Goal: Navigation & Orientation: Find specific page/section

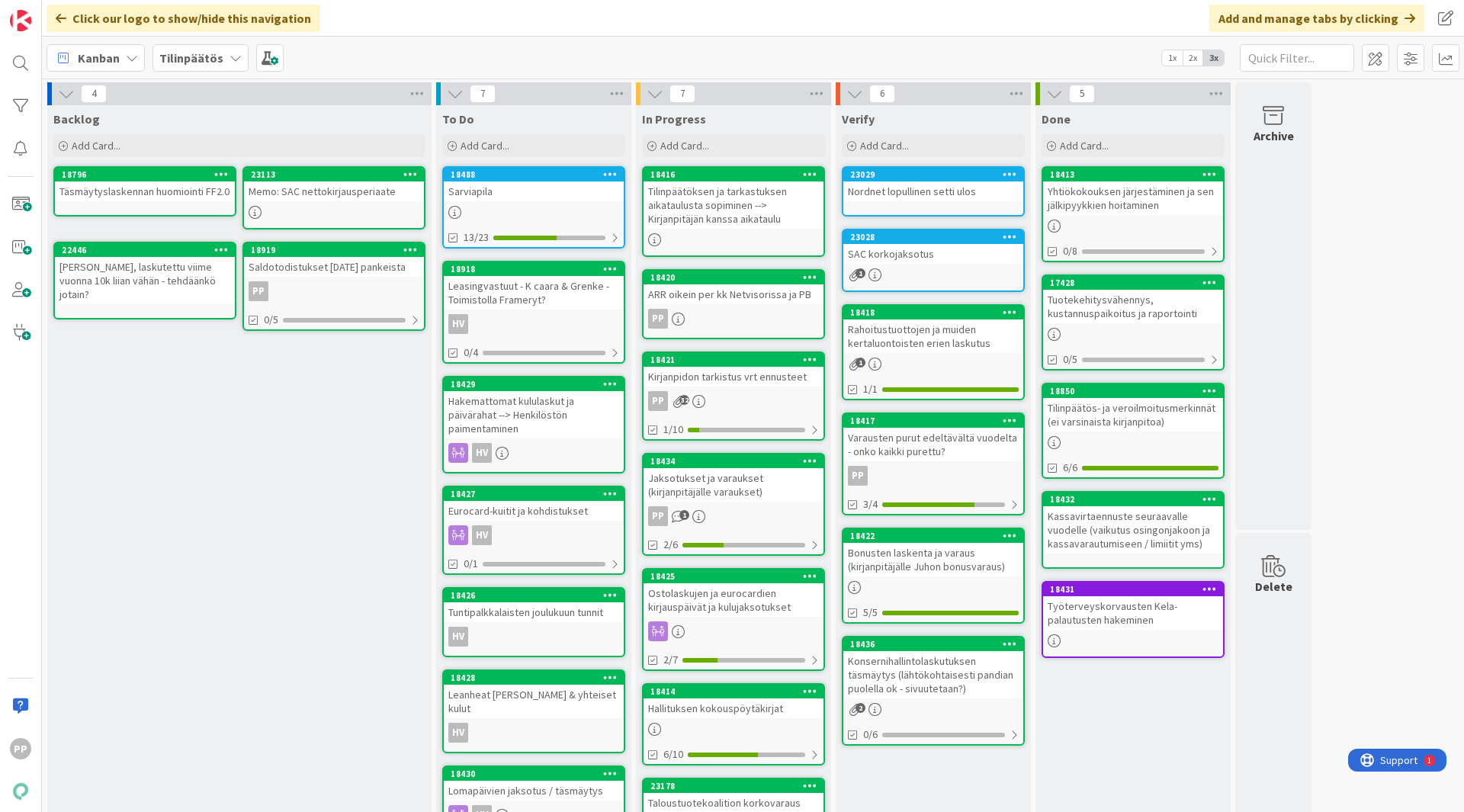
click at [576, 18] on div "Click our logo to show/hide this navigation Add and manage tabs by clicking" at bounding box center [753, 18] width 1422 height 37
click at [575, 18] on div "Click our logo to show/hide this navigation Add and manage tabs by clicking" at bounding box center [753, 18] width 1422 height 37
click at [125, 50] on div "Kanban" at bounding box center [96, 58] width 98 height 27
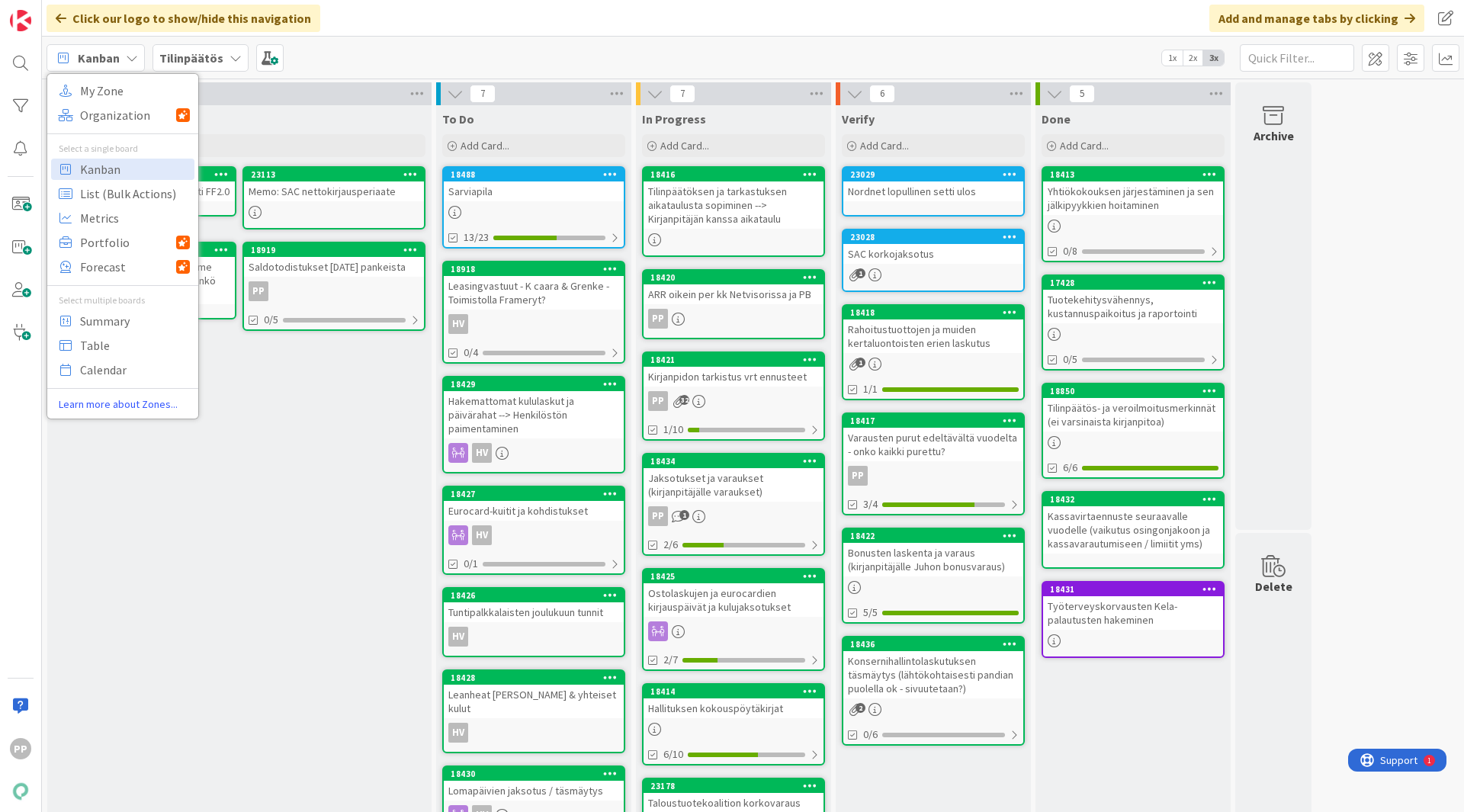
click at [125, 50] on div "Kanban" at bounding box center [96, 58] width 98 height 27
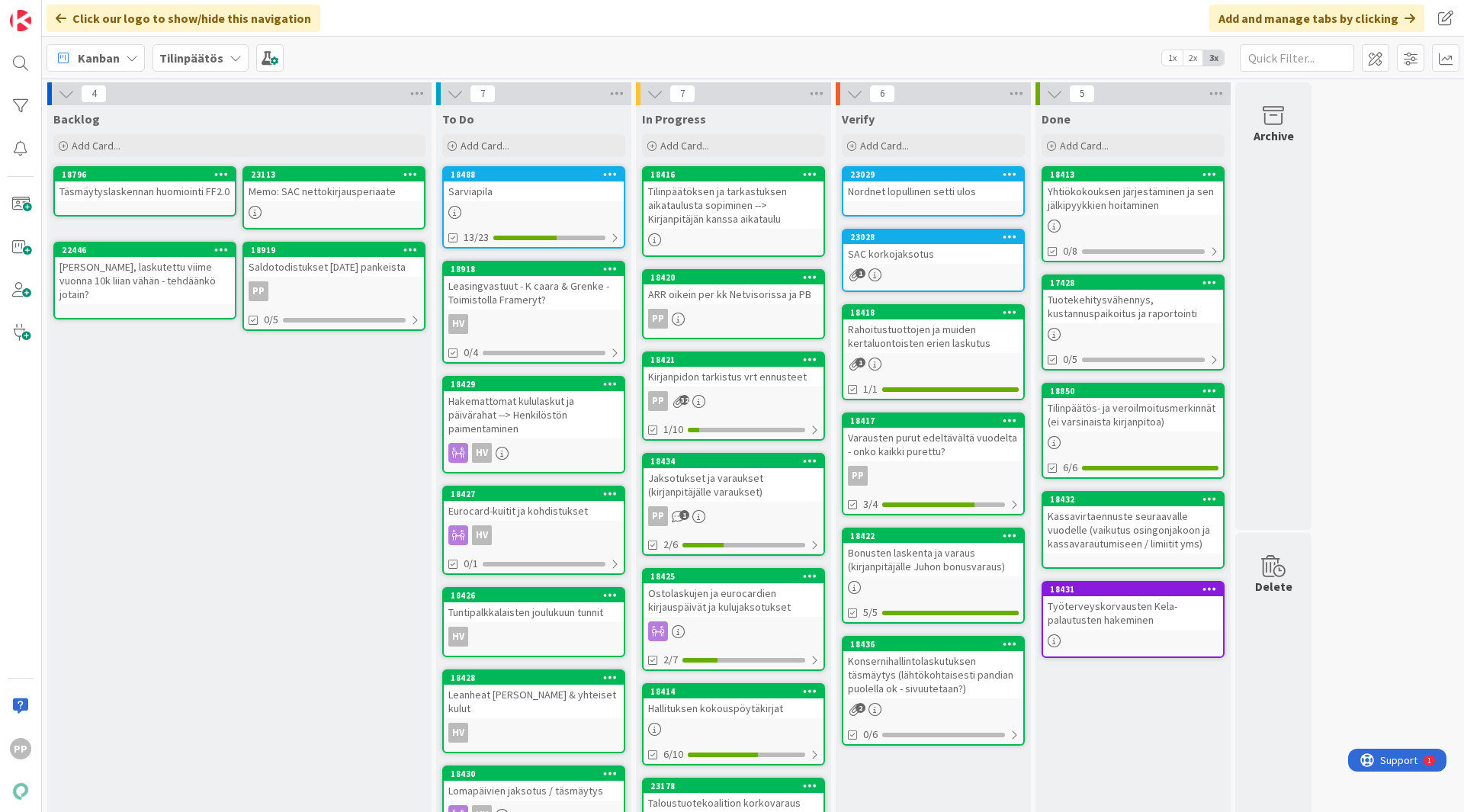
click at [212, 68] on div "Tilinpäätös" at bounding box center [201, 58] width 96 height 27
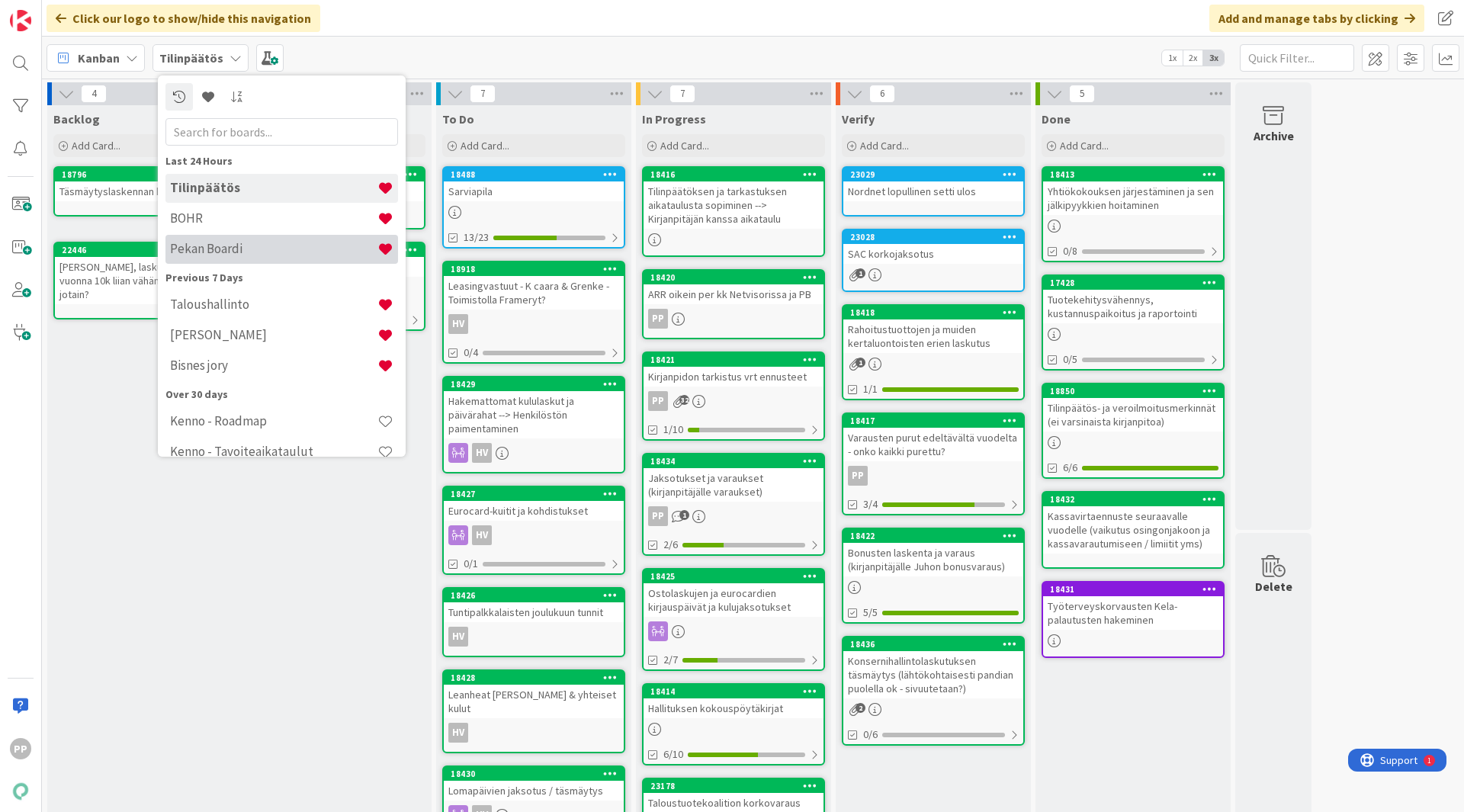
click at [215, 248] on h4 "Pekan Boardi" at bounding box center [274, 248] width 207 height 15
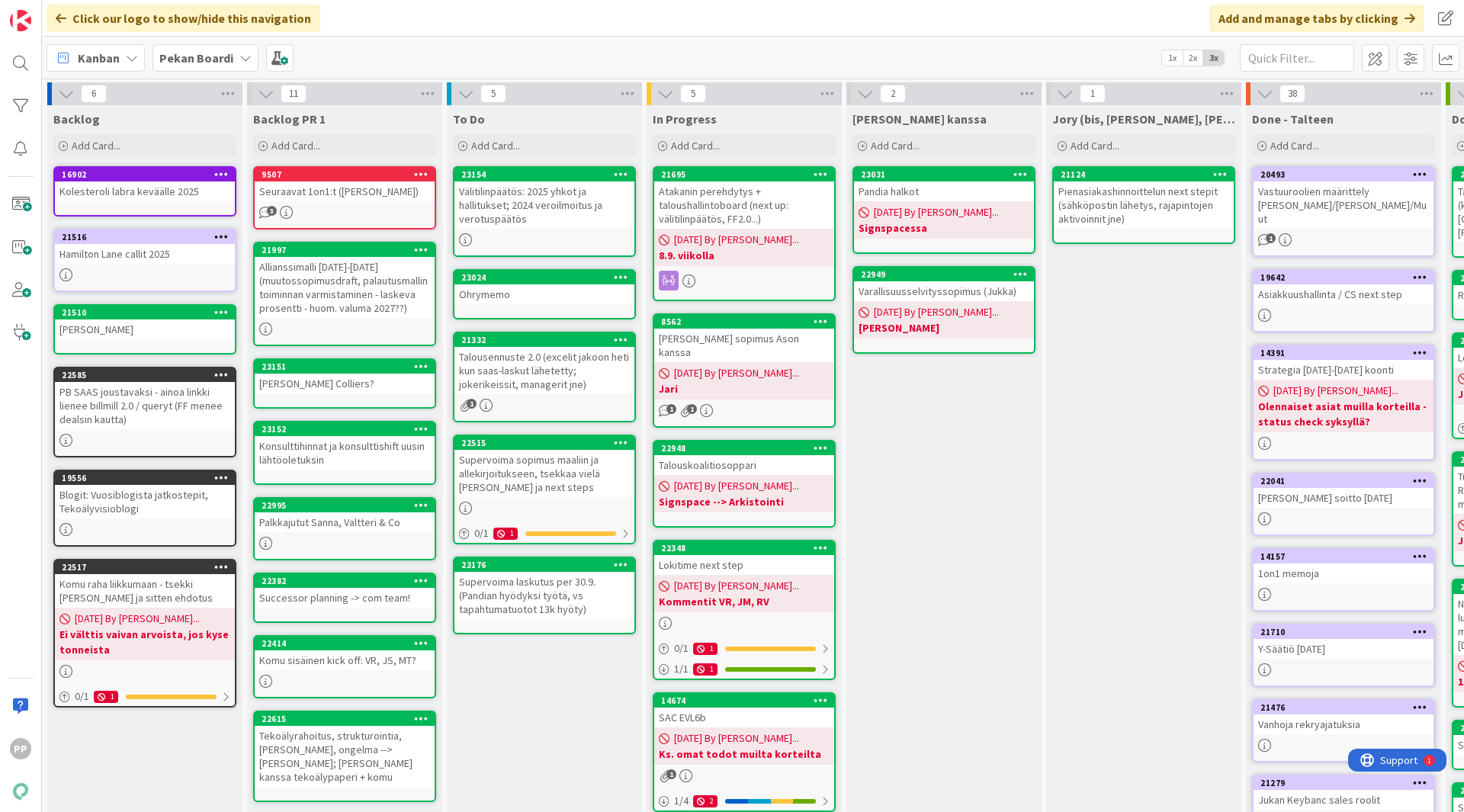
click at [186, 55] on b "Pekan Boardi" at bounding box center [196, 58] width 74 height 15
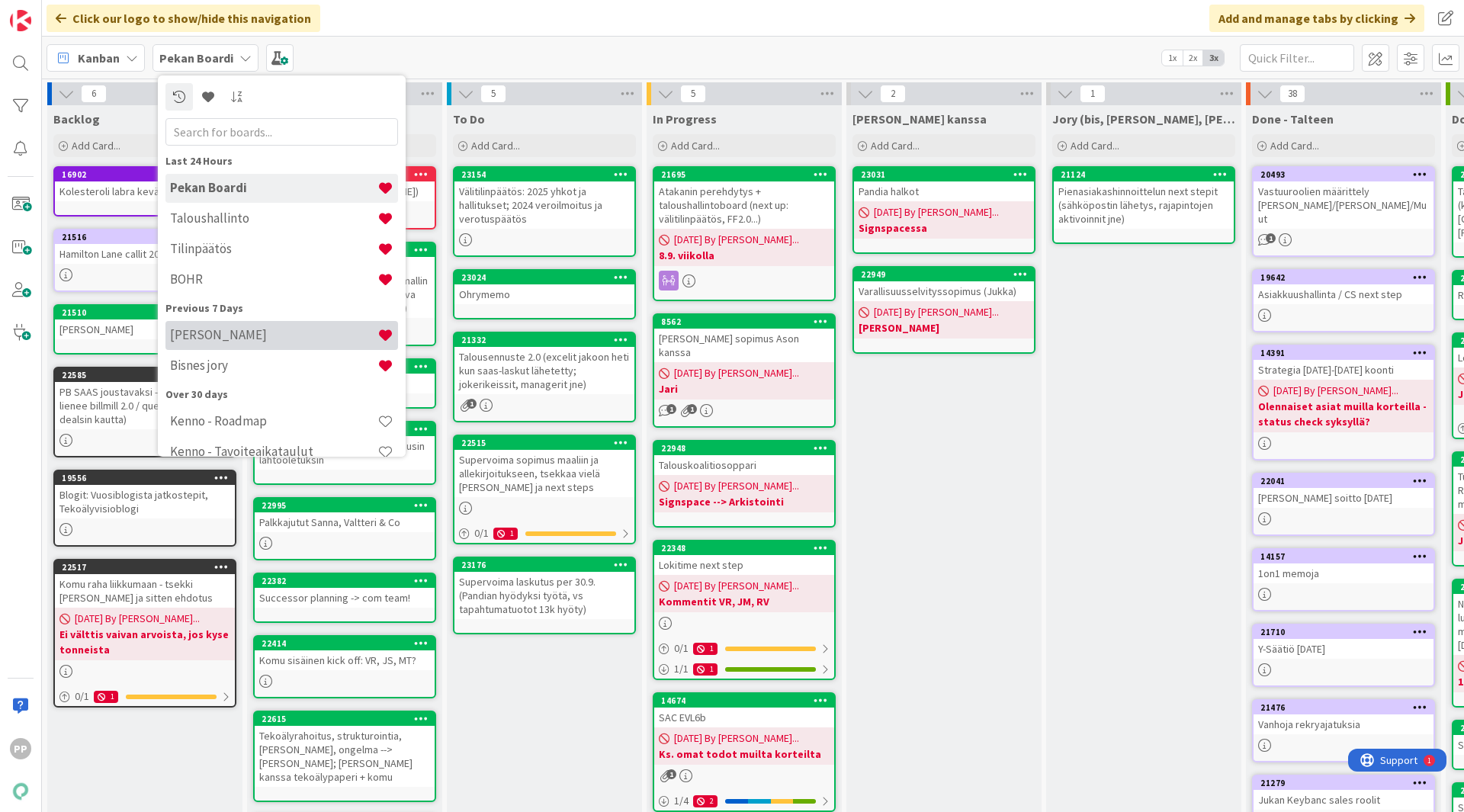
click at [262, 334] on h4 "[PERSON_NAME]" at bounding box center [274, 334] width 207 height 15
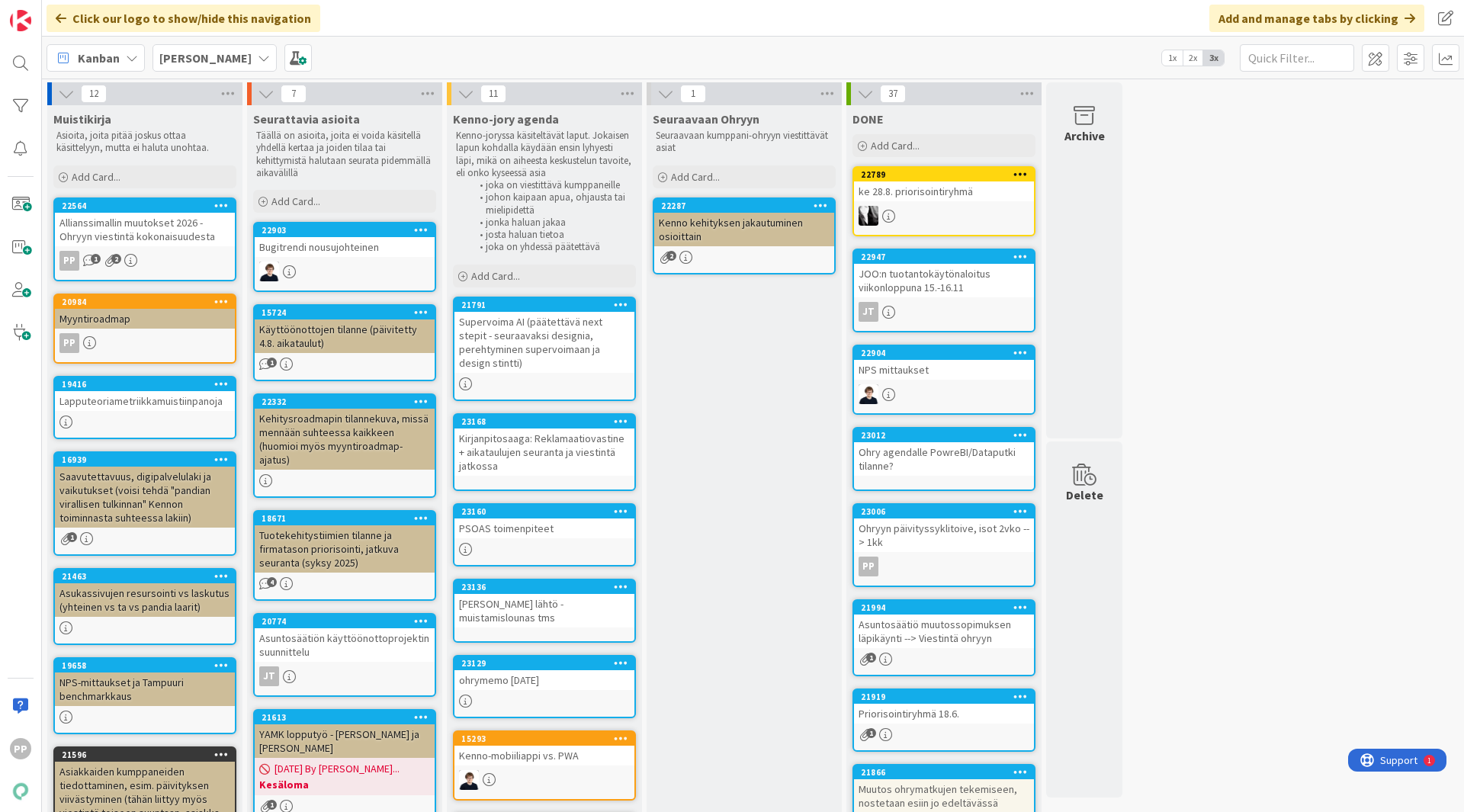
click at [736, 420] on div "Seuraavaan Ohryyn Seuraavaan kumppani-ohryyn viestittävät asiat Add Card... 222…" at bounding box center [744, 679] width 195 height 1147
